Goal: Task Accomplishment & Management: Manage account settings

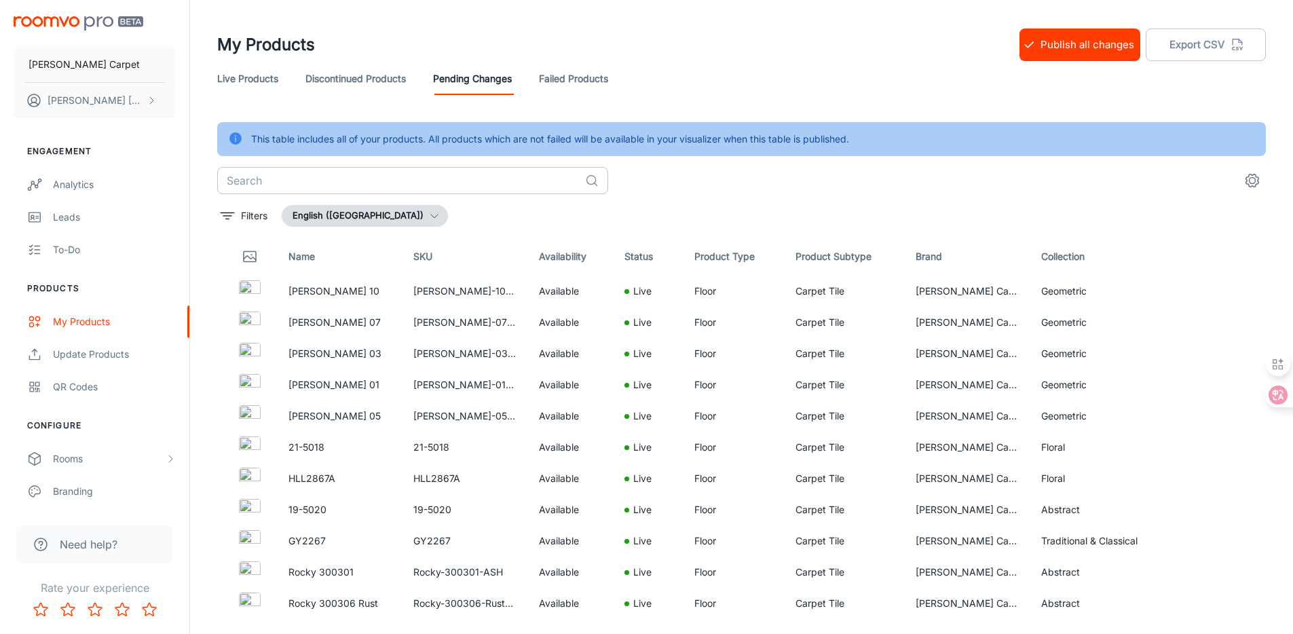
click at [414, 171] on input "text" at bounding box center [398, 180] width 363 height 27
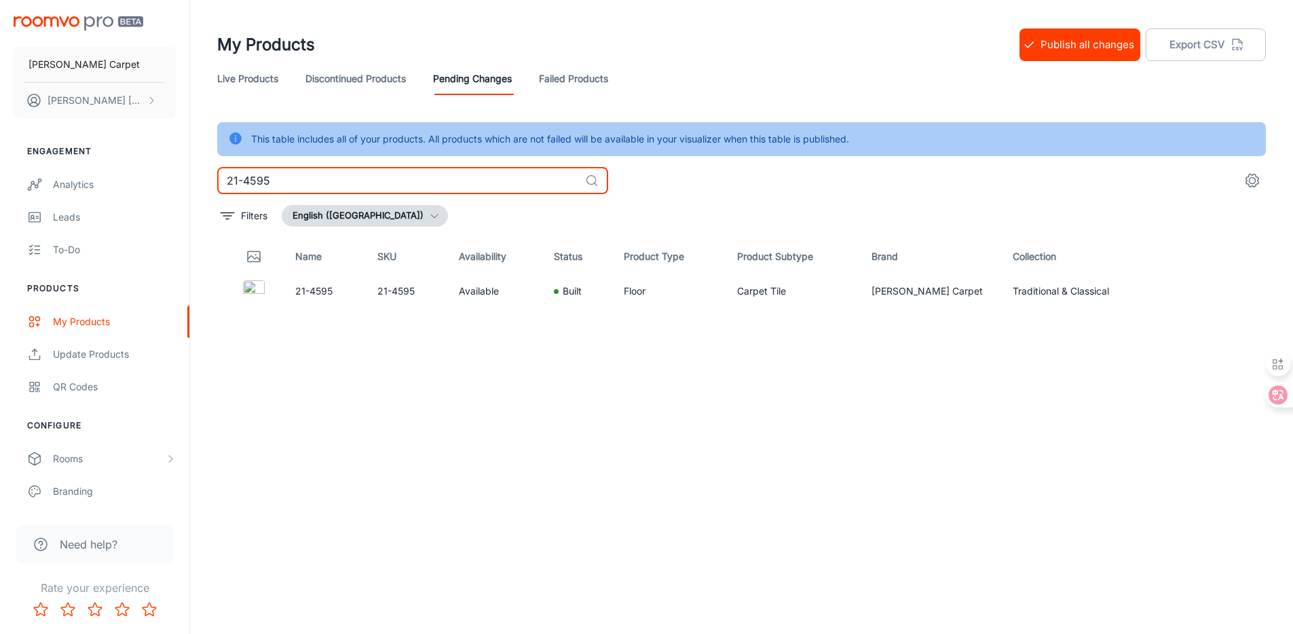
click at [978, 369] on div "Name SKU Availability Status Product Type Product Subtype Brand Collection 21-4…" at bounding box center [741, 426] width 1049 height 376
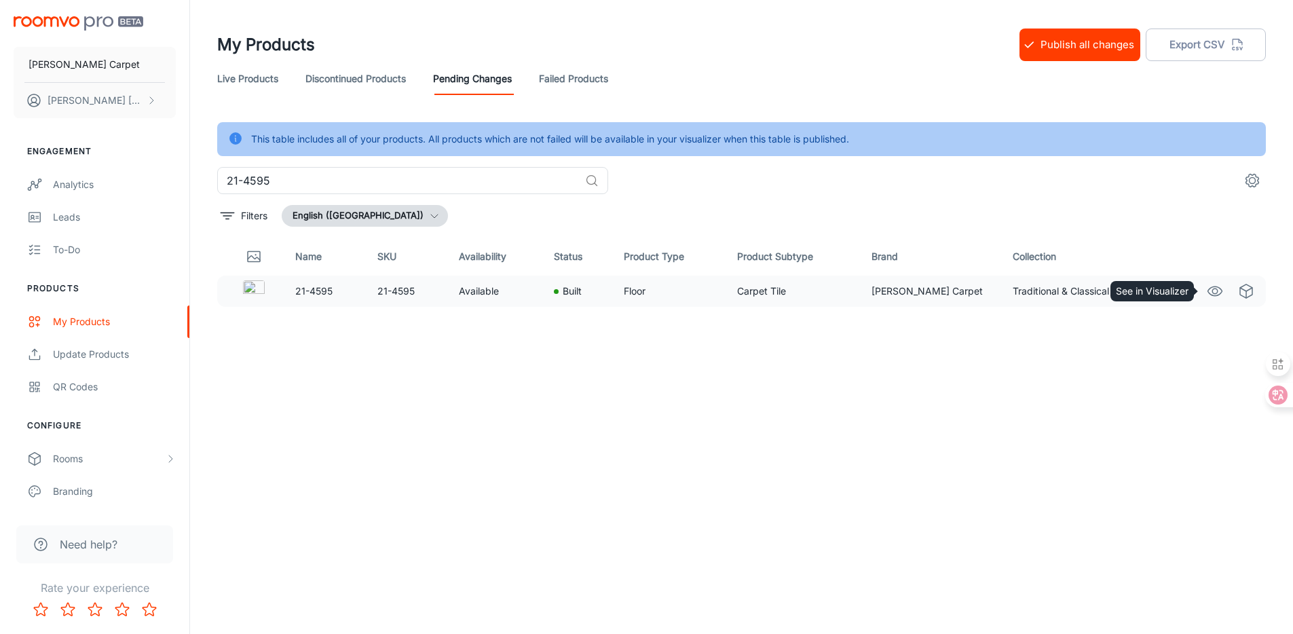
click at [1219, 293] on icon "See in Visualizer" at bounding box center [1215, 291] width 16 height 16
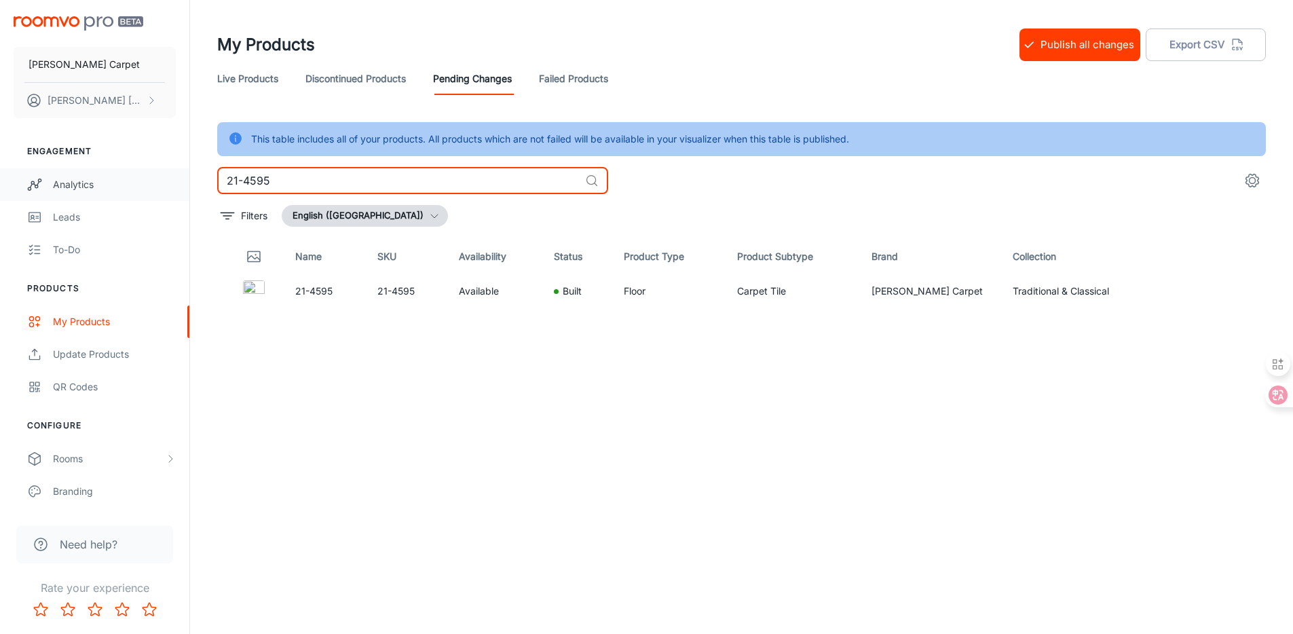
drag, startPoint x: 310, startPoint y: 189, endPoint x: 180, endPoint y: 168, distance: 132.0
click at [172, 167] on div "[PERSON_NAME] Carpet [PERSON_NAME] Engagement Analytics Leads To-do Products My…" at bounding box center [646, 334] width 1293 height 668
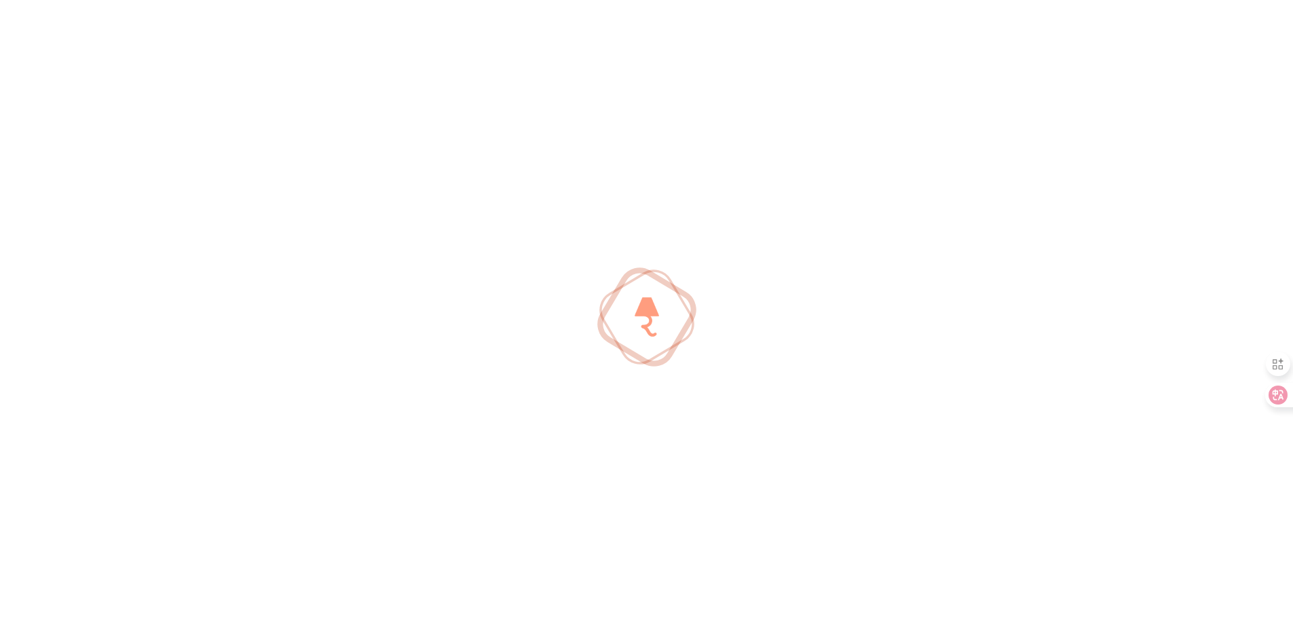
type input "0"
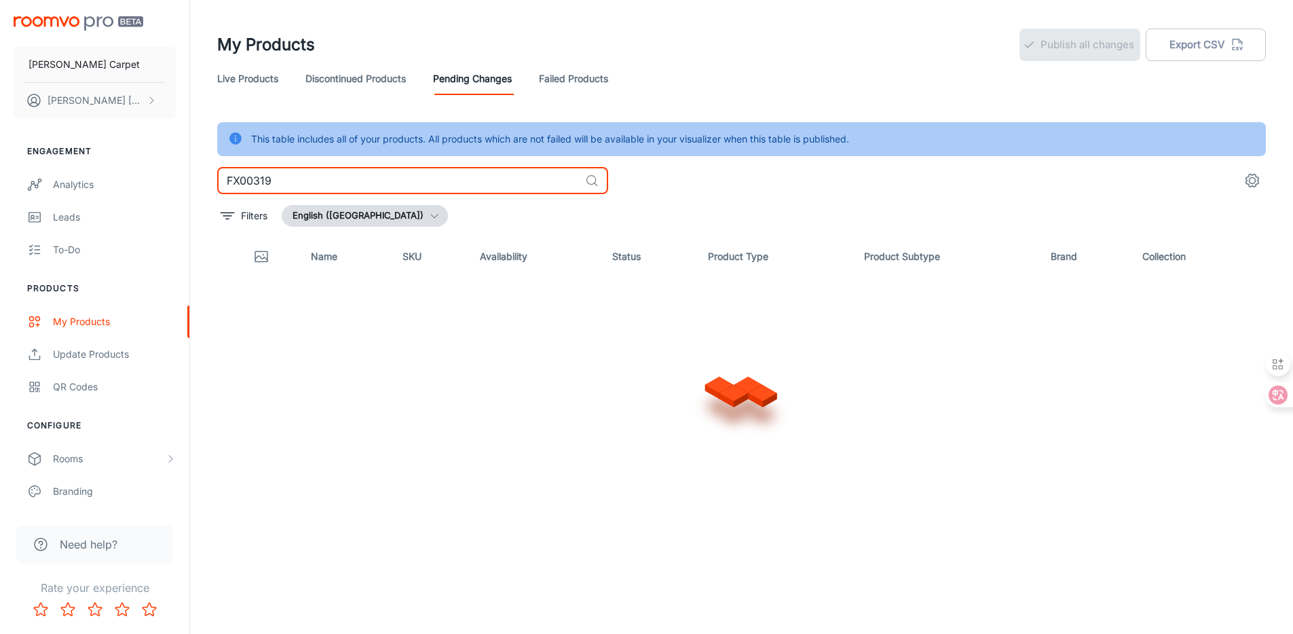
type input "FX00319"
click at [928, 159] on div "This table includes all of your products. All products which are not failed wil…" at bounding box center [741, 367] width 1049 height 491
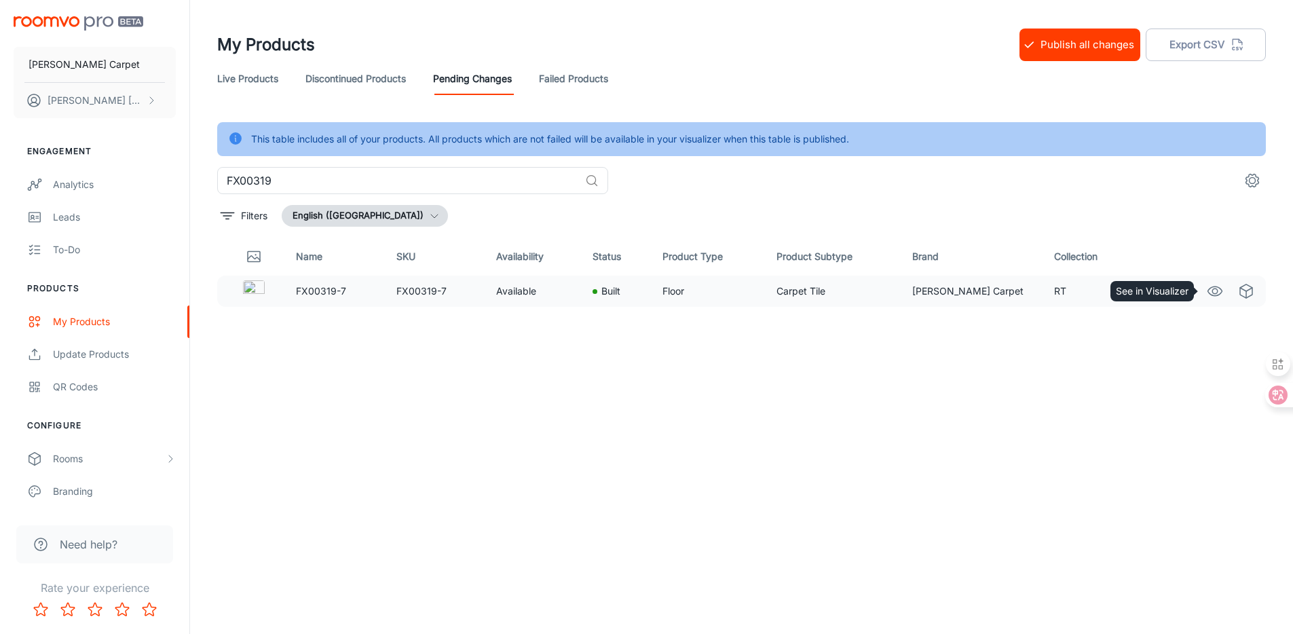
click at [1210, 292] on icon "See in Visualizer" at bounding box center [1215, 291] width 16 height 16
click at [1212, 289] on icon "See in Visualizer" at bounding box center [1215, 291] width 16 height 16
click at [1063, 45] on button "Publish all changes" at bounding box center [1080, 45] width 121 height 33
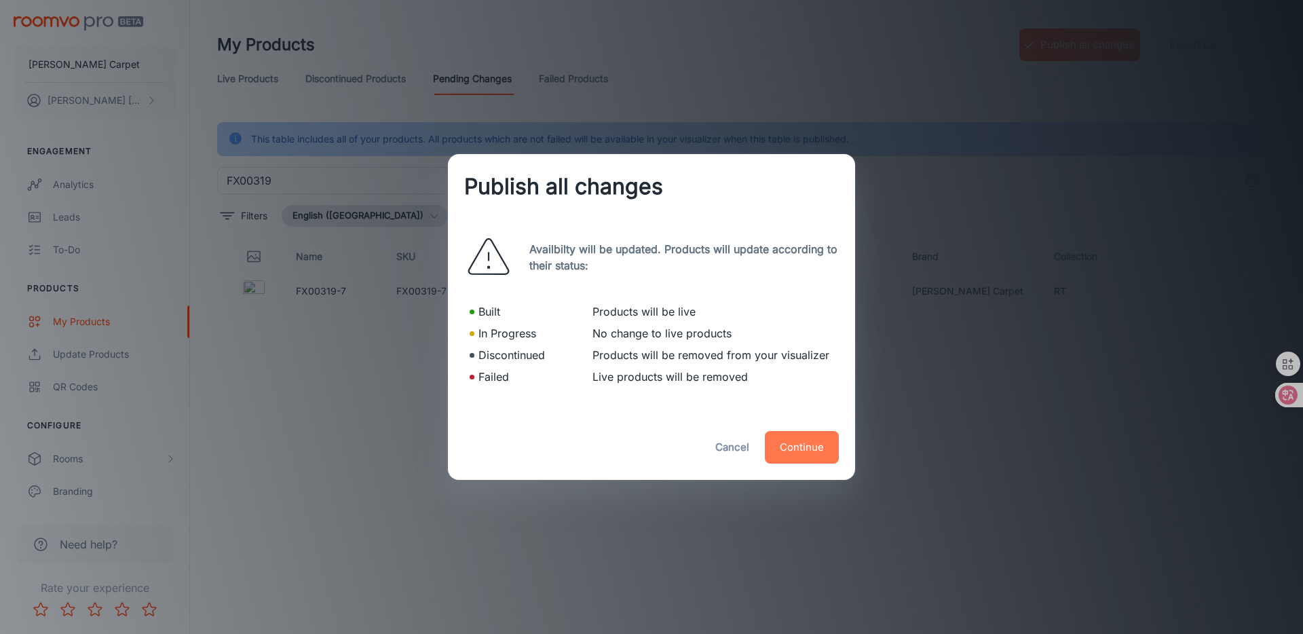
click at [809, 447] on button "Continue" at bounding box center [802, 447] width 74 height 33
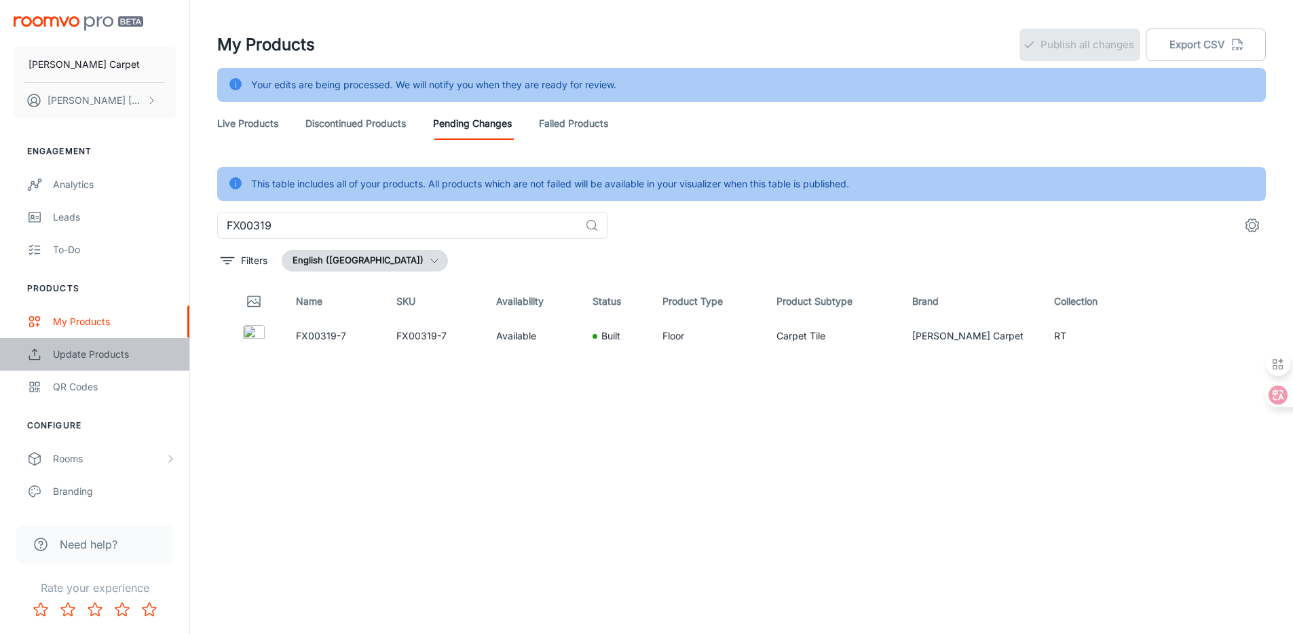
click at [103, 353] on div "Update Products" at bounding box center [114, 354] width 123 height 15
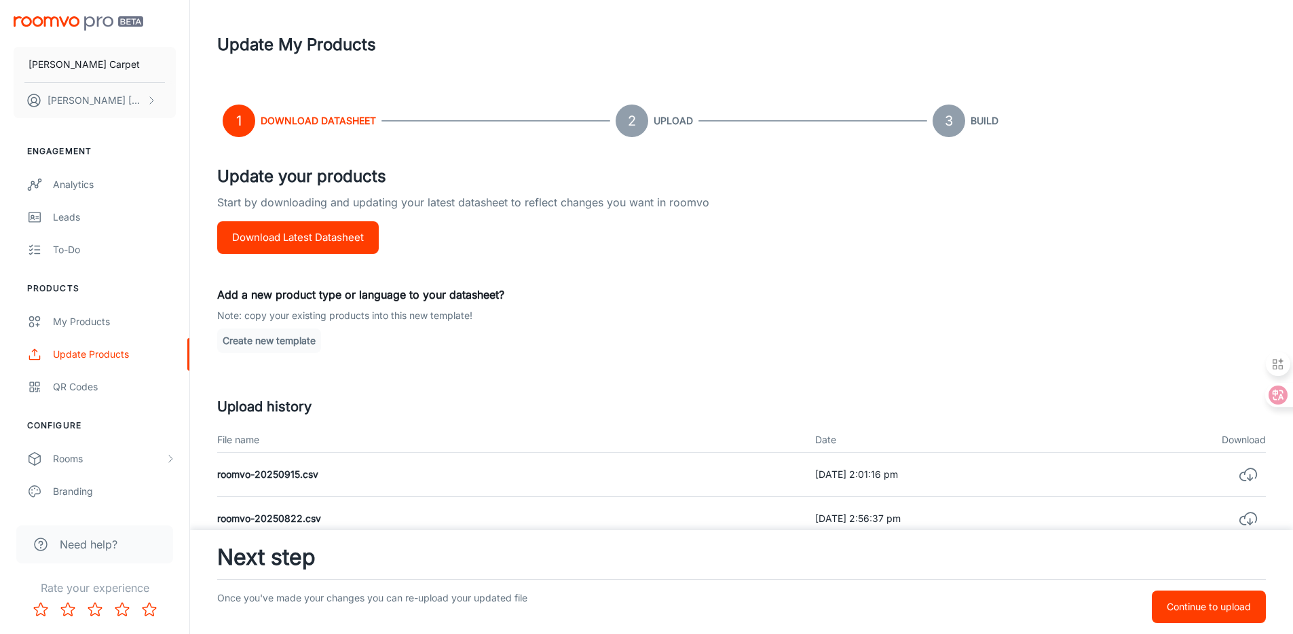
click at [1210, 600] on p "Continue to upload" at bounding box center [1209, 606] width 84 height 15
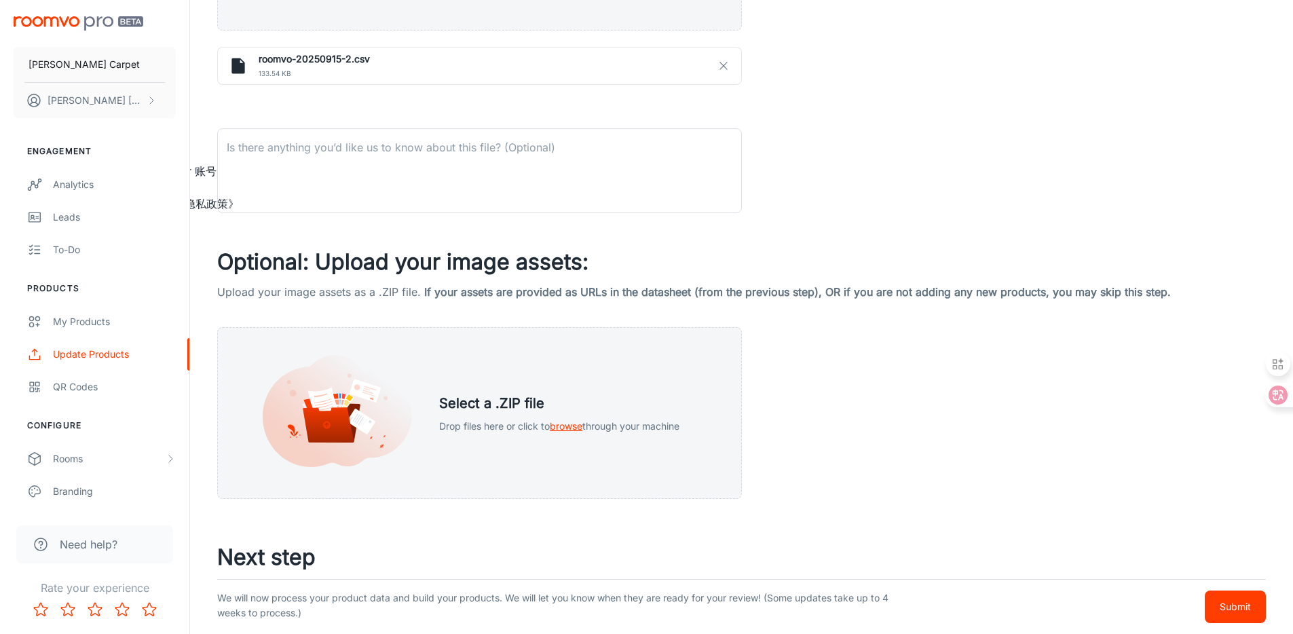
scroll to position [559, 0]
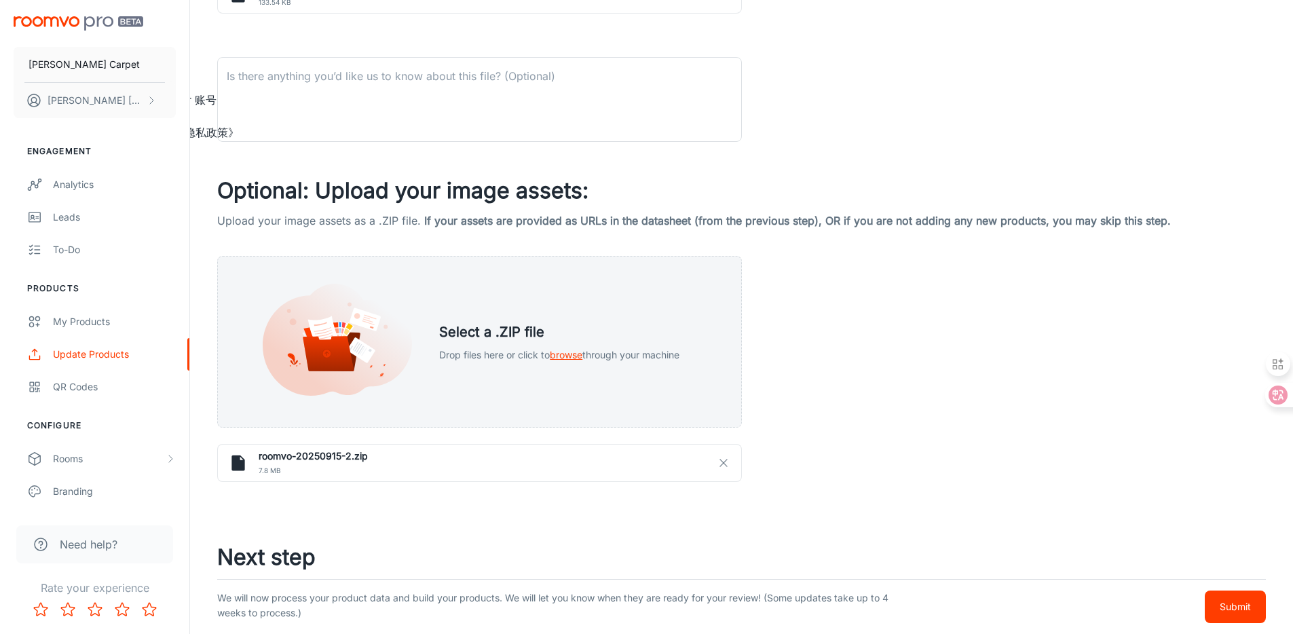
click at [1237, 602] on p "Submit" at bounding box center [1235, 606] width 31 height 15
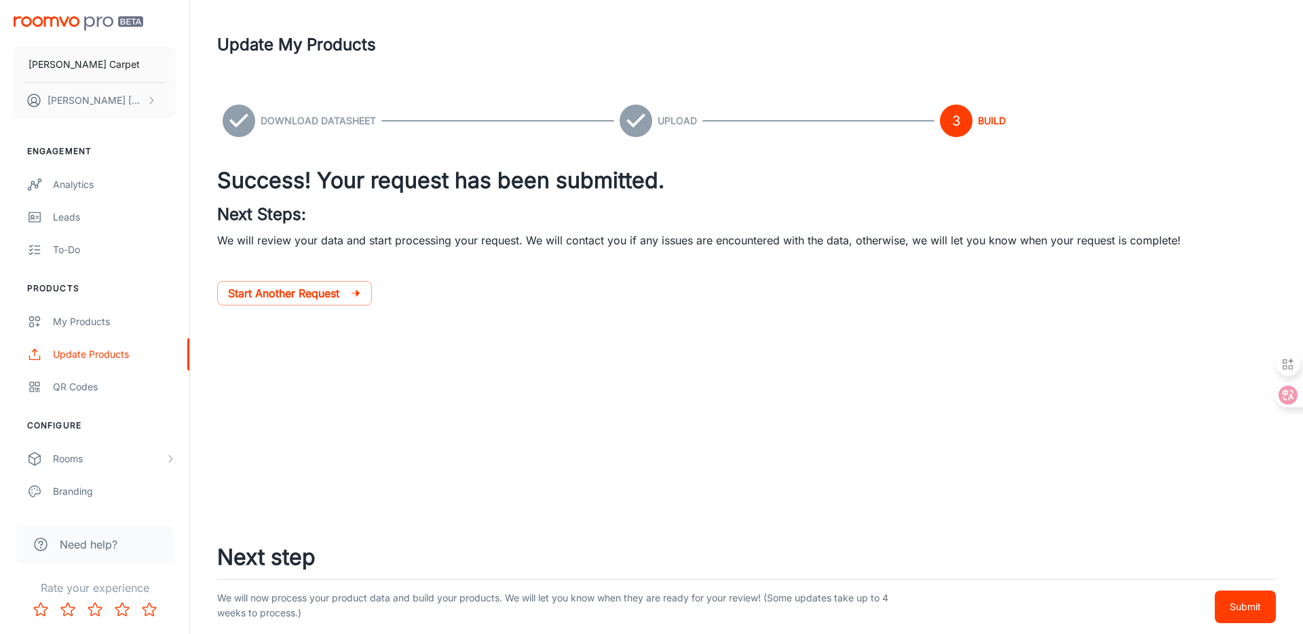
click at [1233, 599] on p "Submit" at bounding box center [1245, 606] width 31 height 15
click at [909, 365] on div at bounding box center [746, 360] width 1059 height 54
